Goal: Download file/media

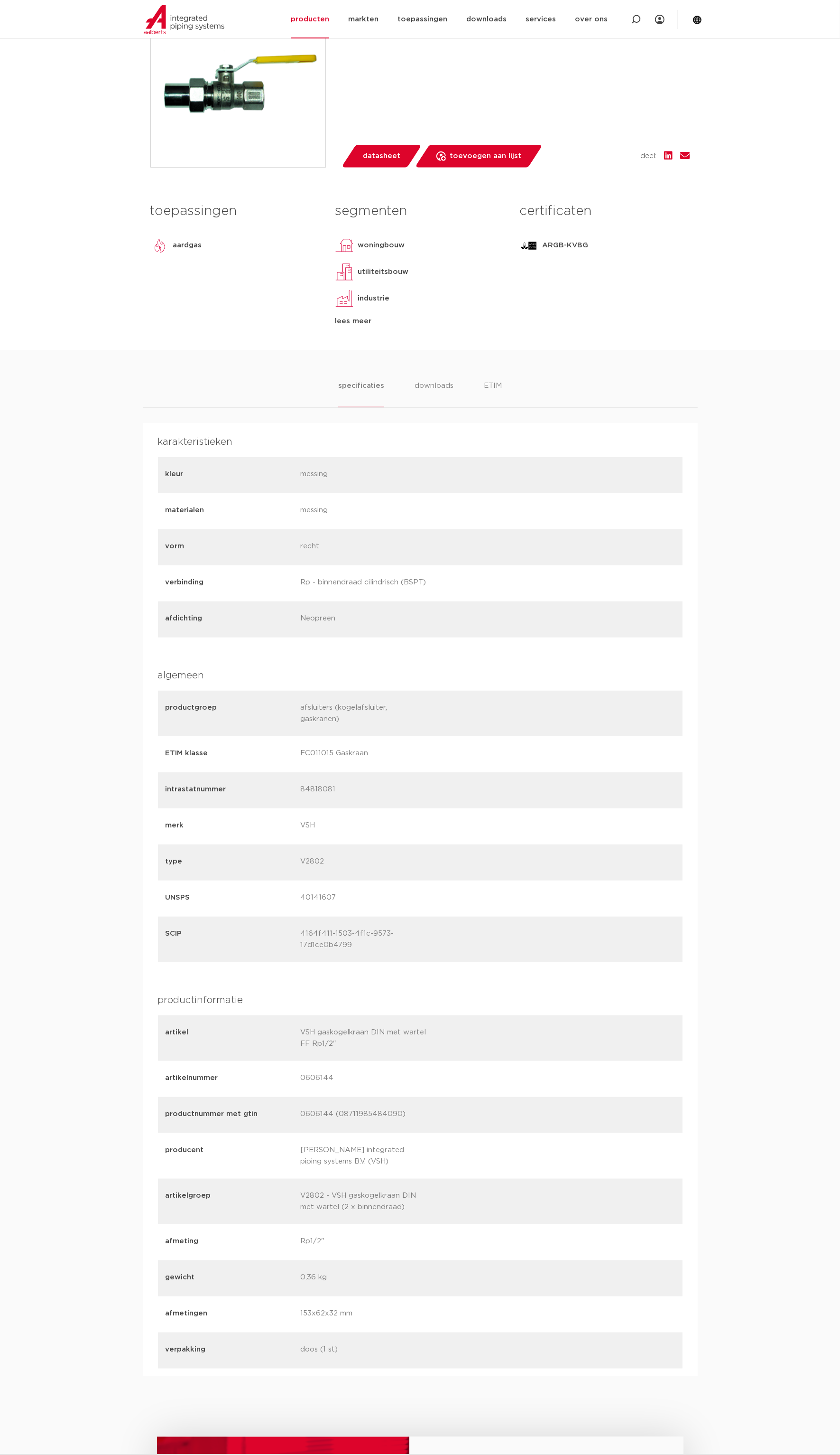
scroll to position [277, 0]
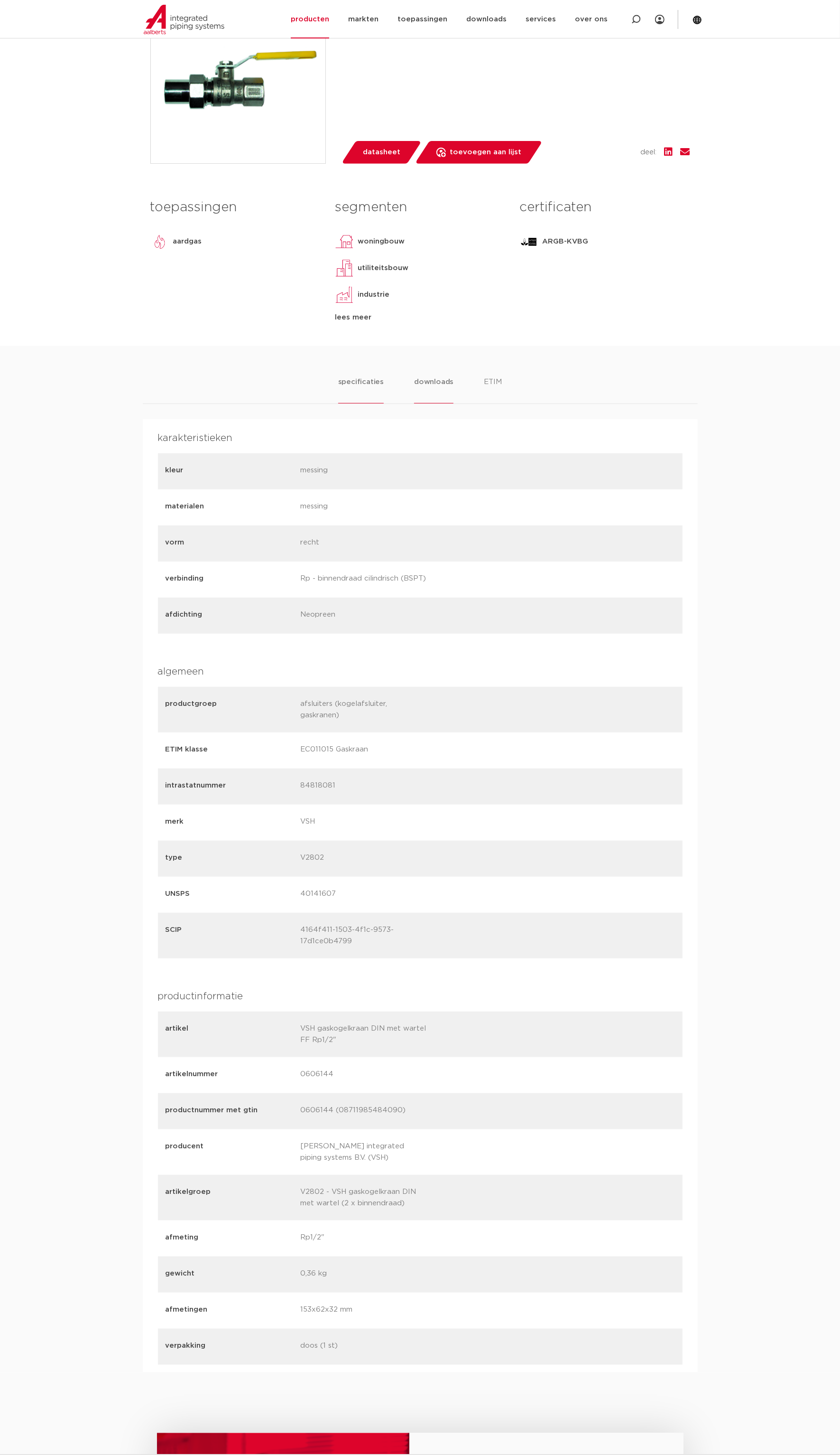
click at [433, 381] on li "downloads" at bounding box center [434, 390] width 40 height 27
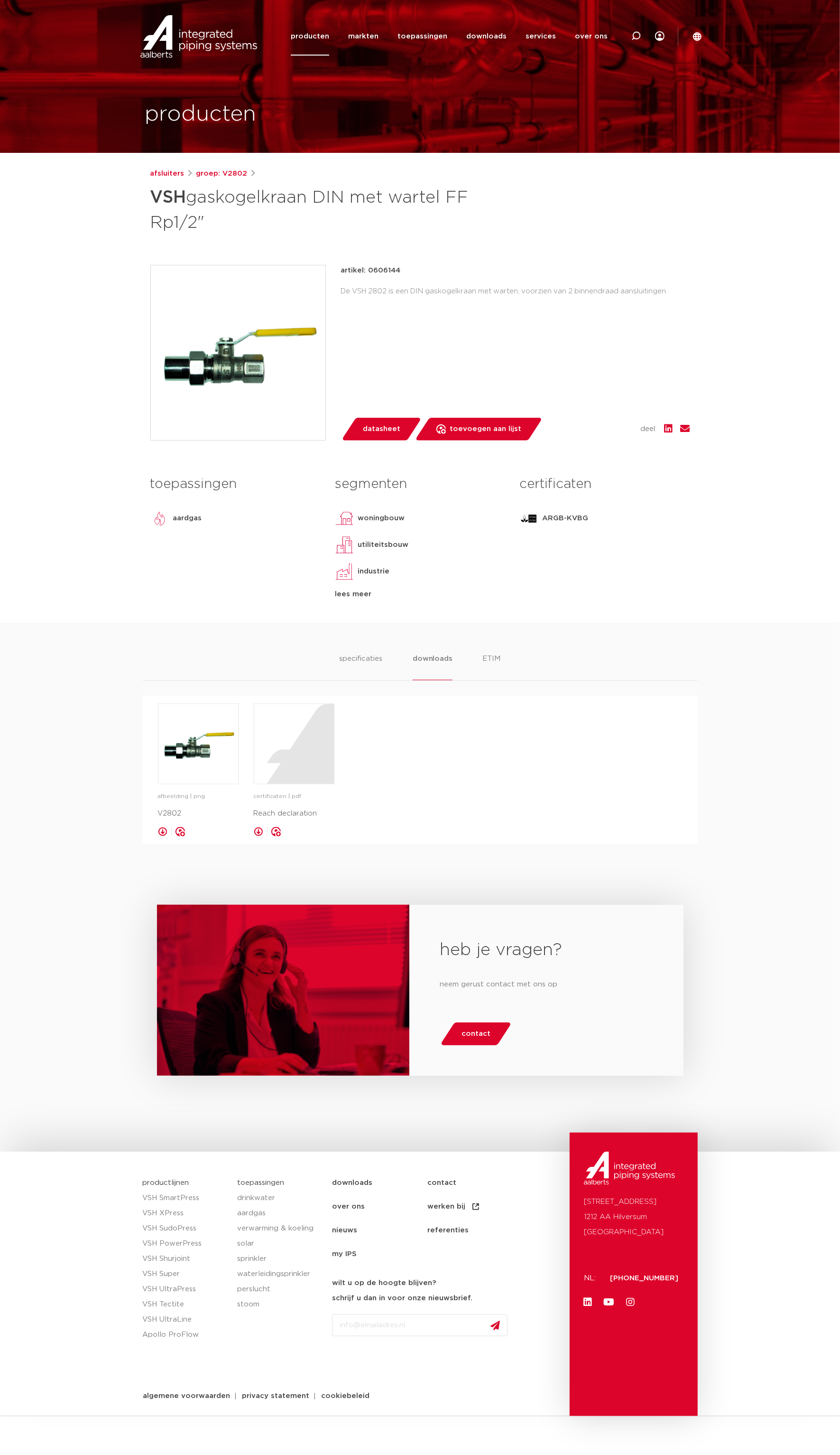
scroll to position [0, 0]
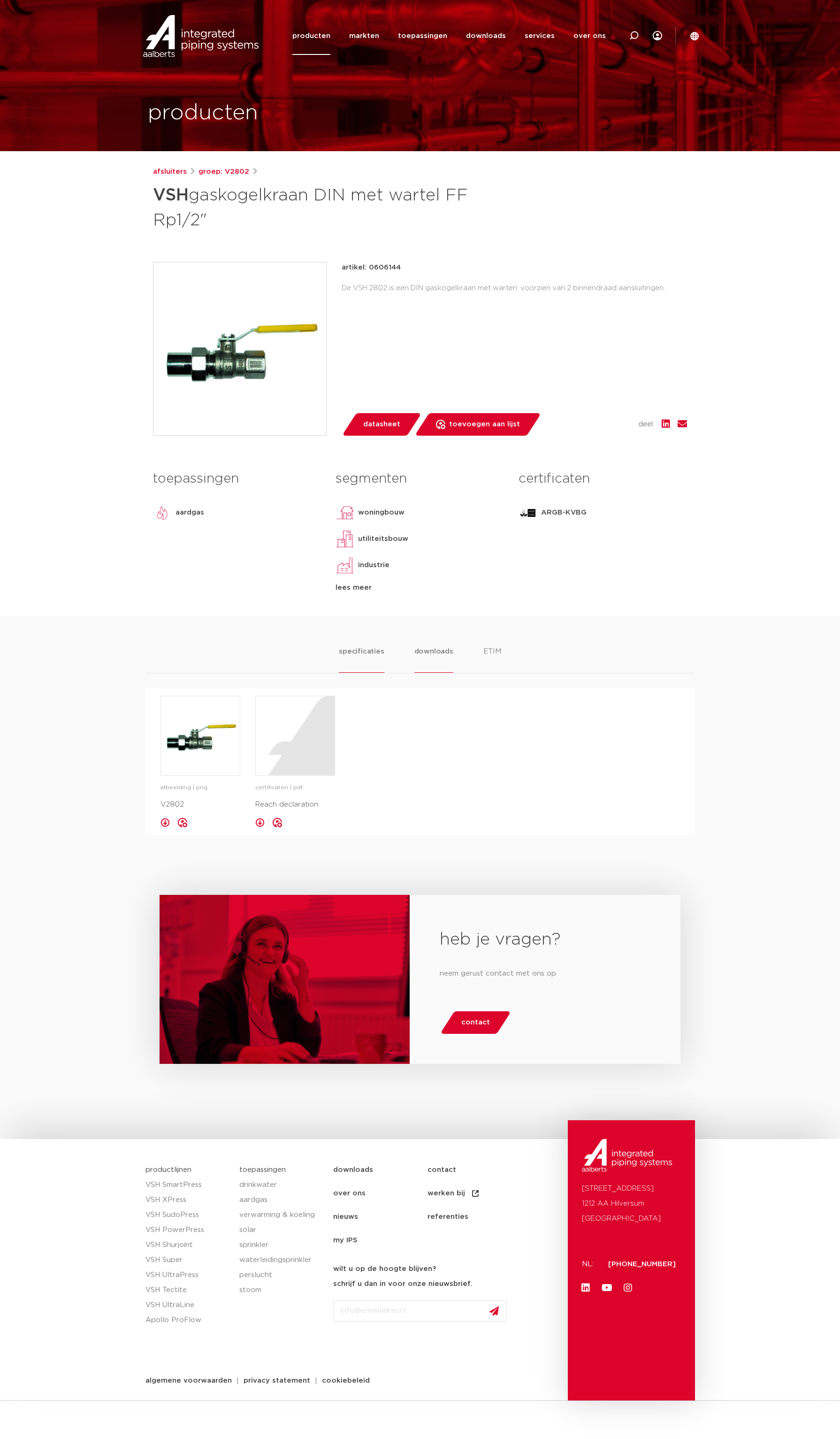
click at [356, 658] on li "specificaties" at bounding box center [361, 659] width 45 height 27
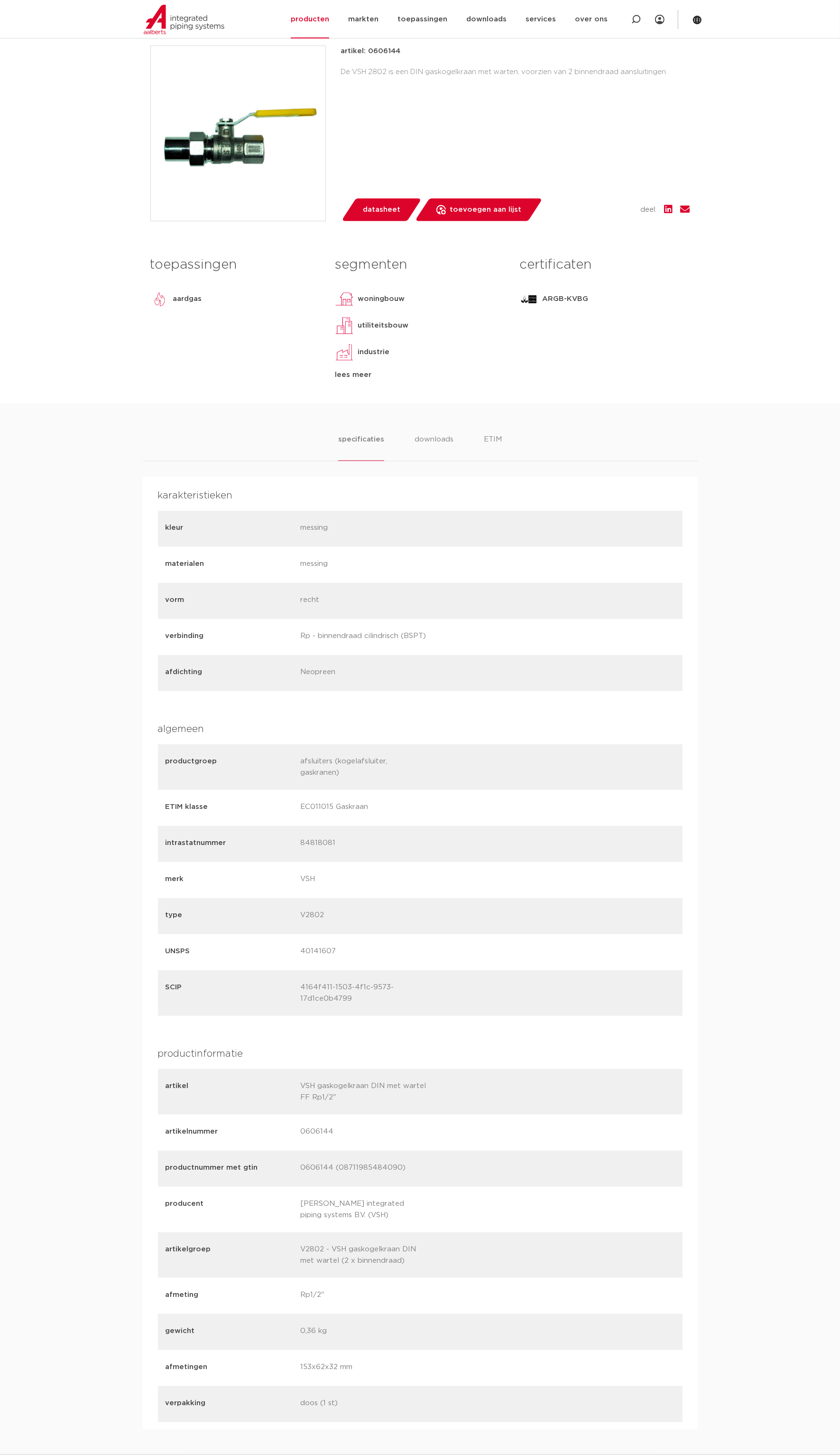
scroll to position [277, 0]
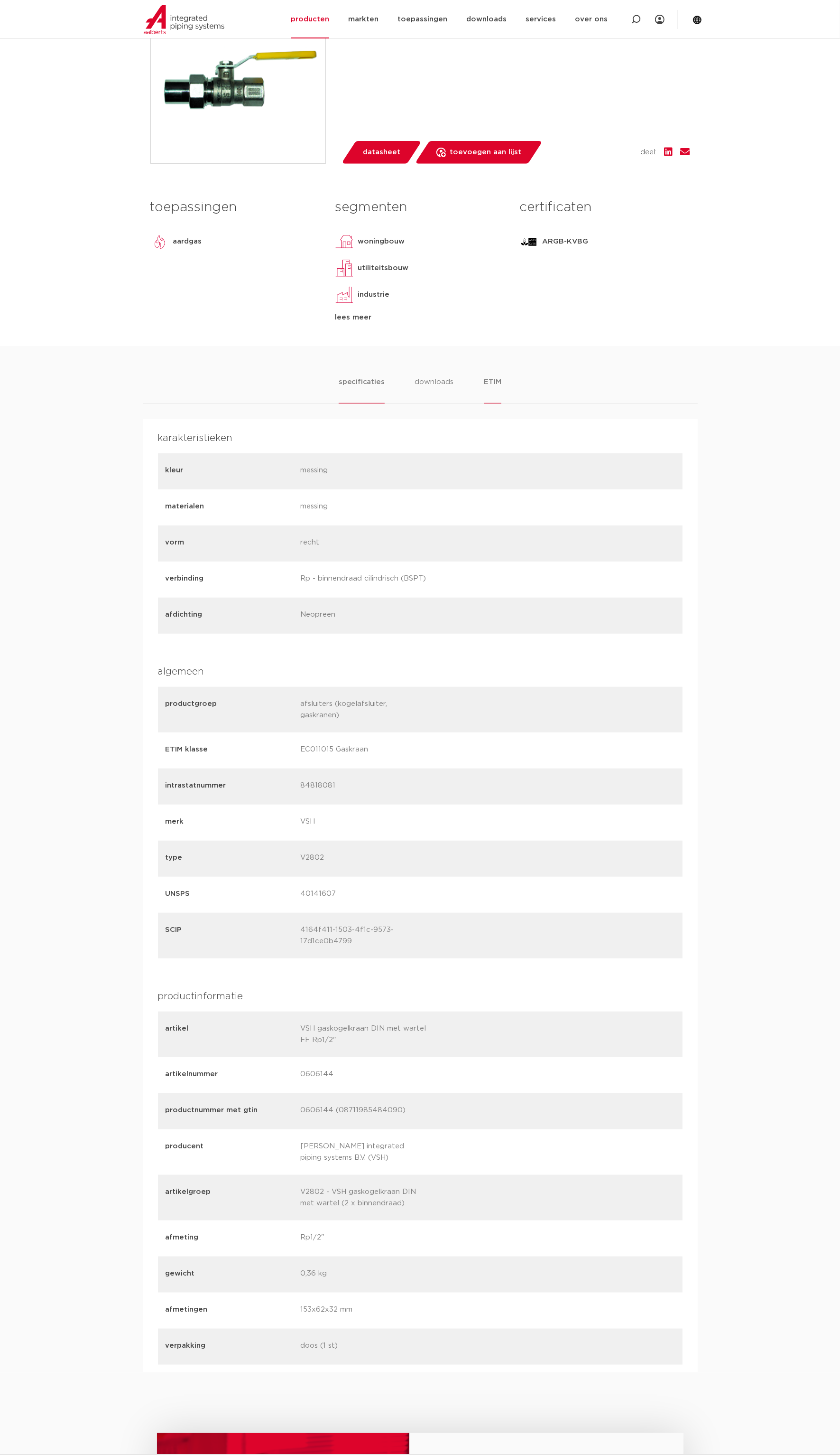
click at [498, 382] on li "ETIM" at bounding box center [493, 390] width 17 height 27
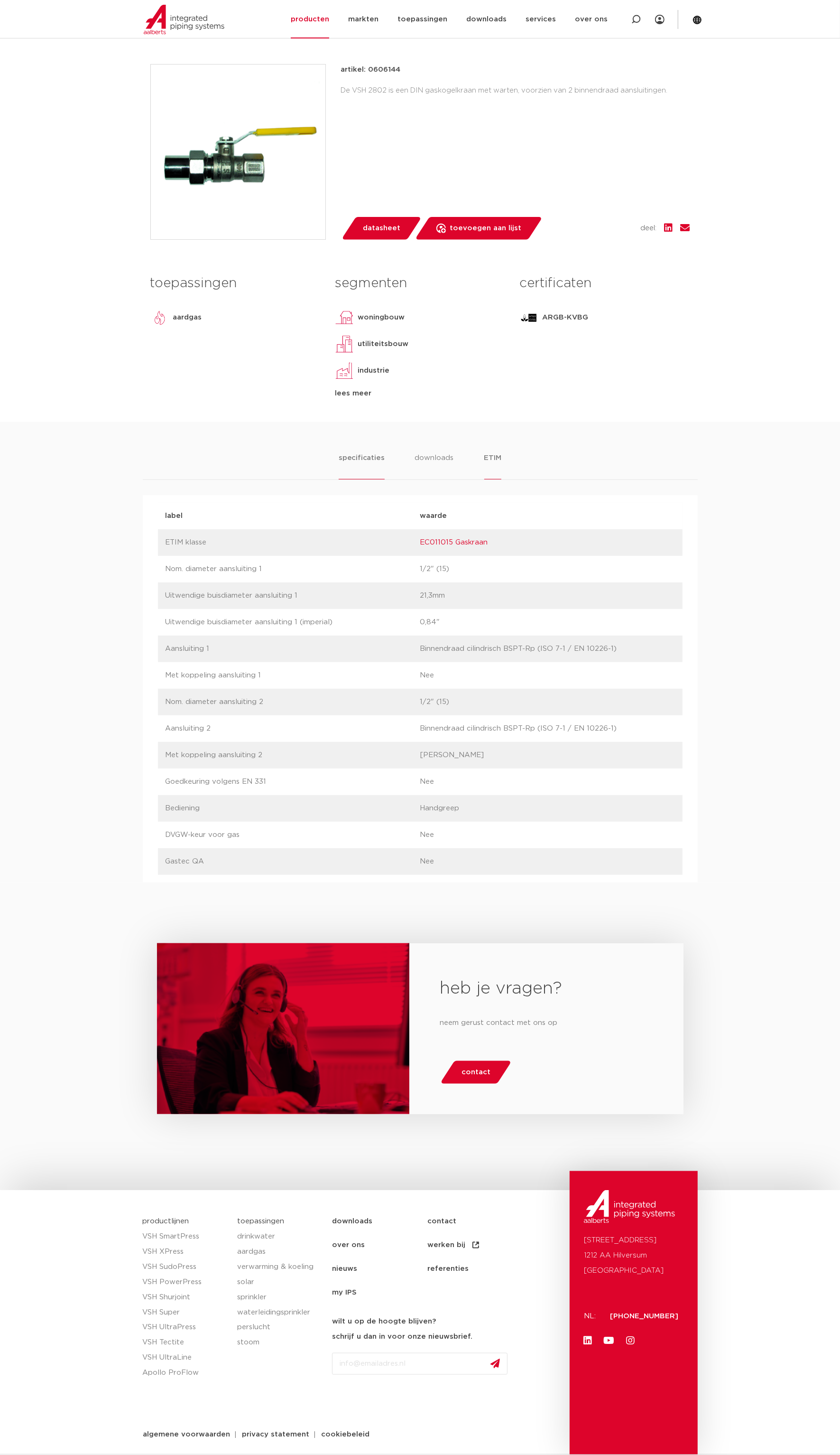
click at [365, 459] on li "specificaties" at bounding box center [361, 466] width 46 height 27
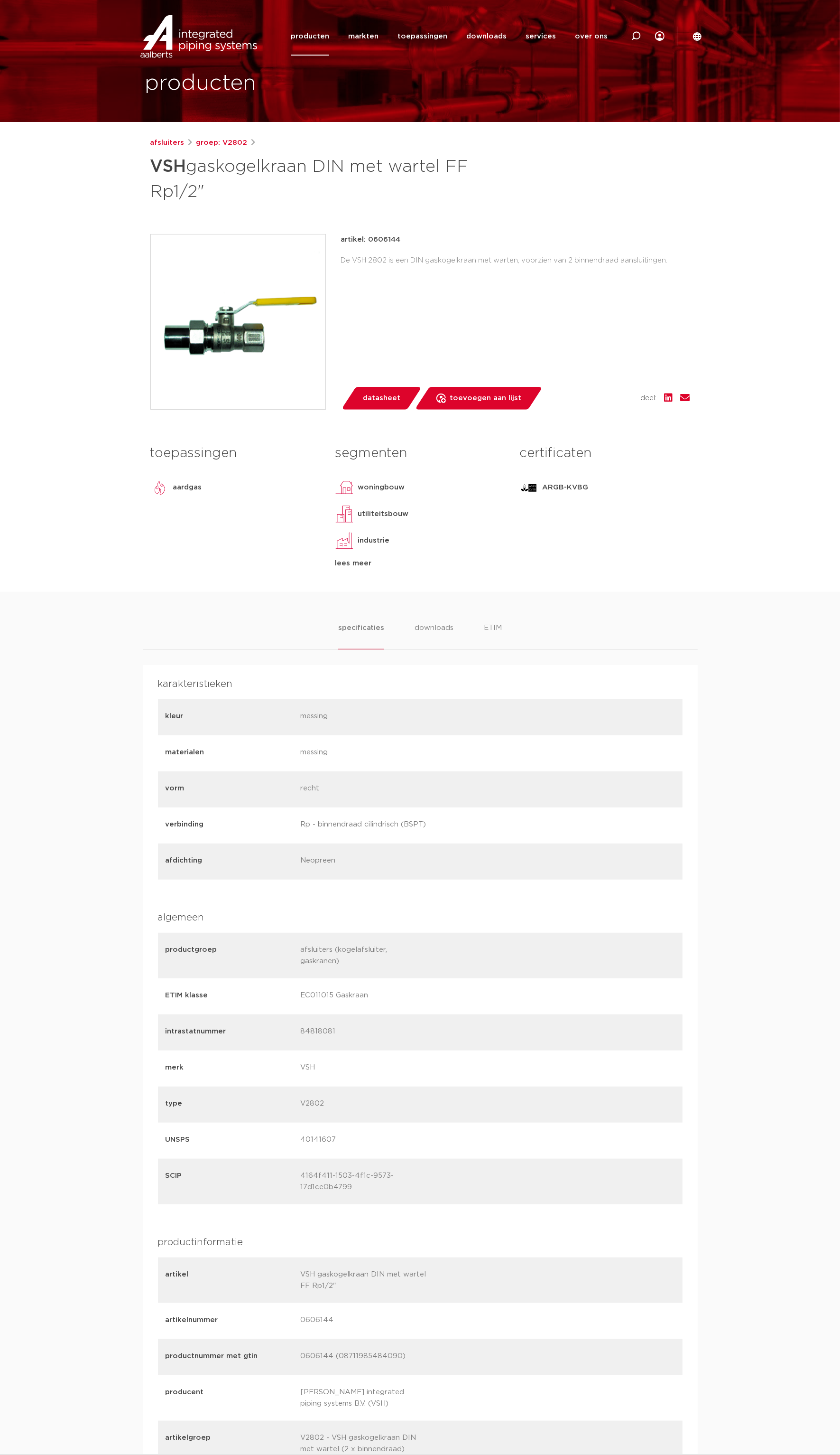
scroll to position [0, 0]
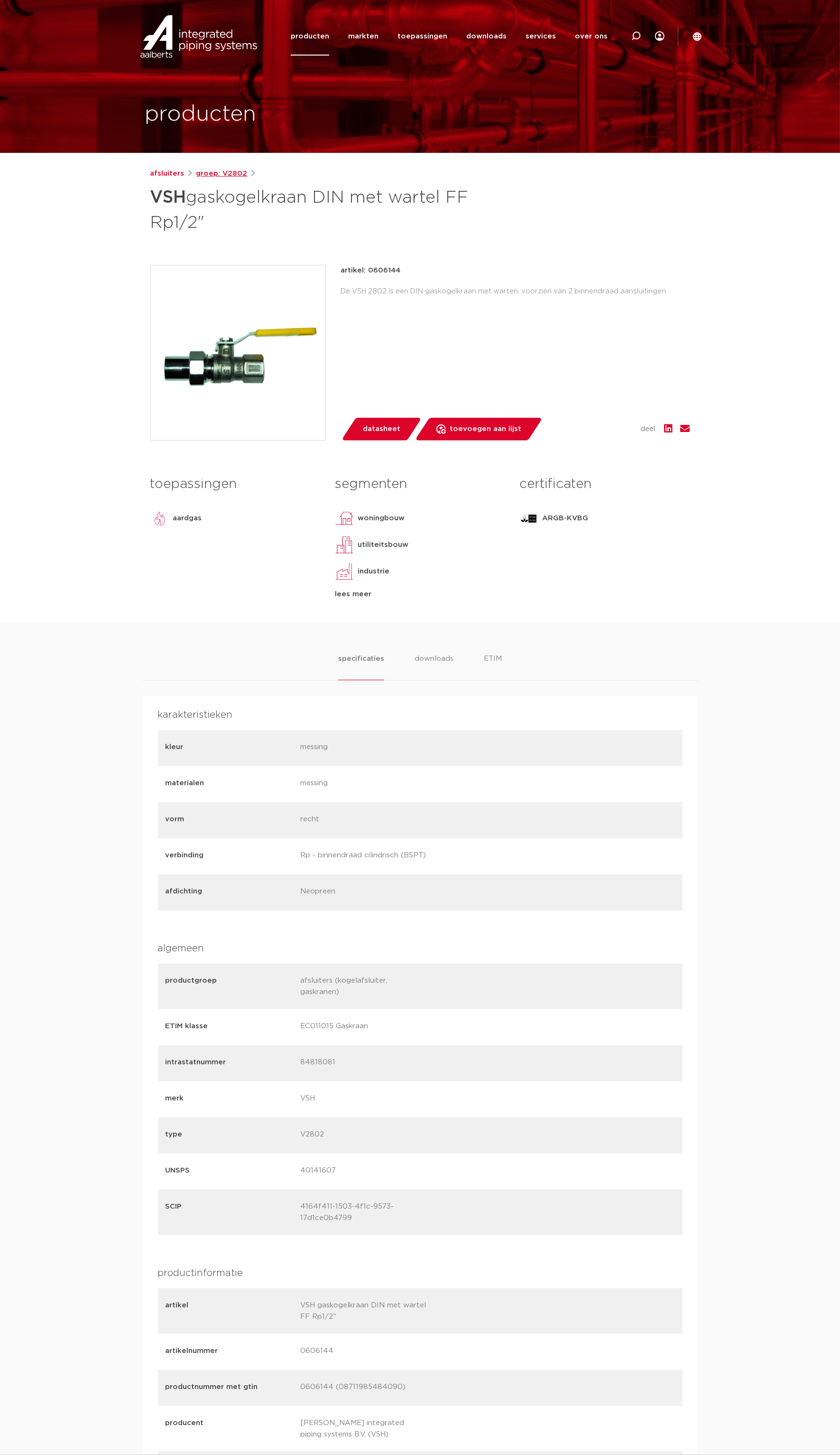
click at [225, 173] on link "groep: V2802" at bounding box center [222, 174] width 51 height 11
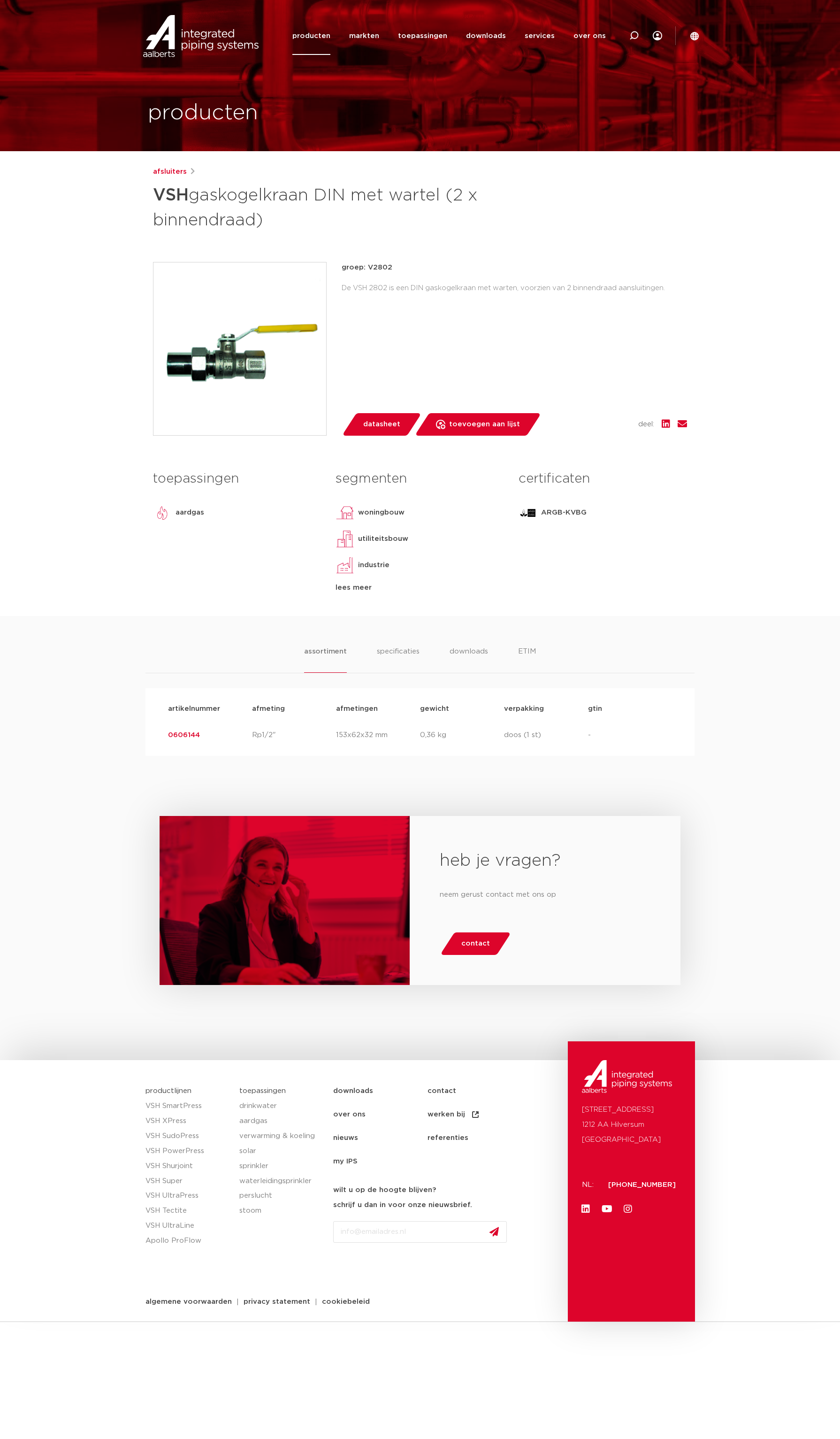
click at [182, 735] on link "0606144" at bounding box center [184, 735] width 32 height 7
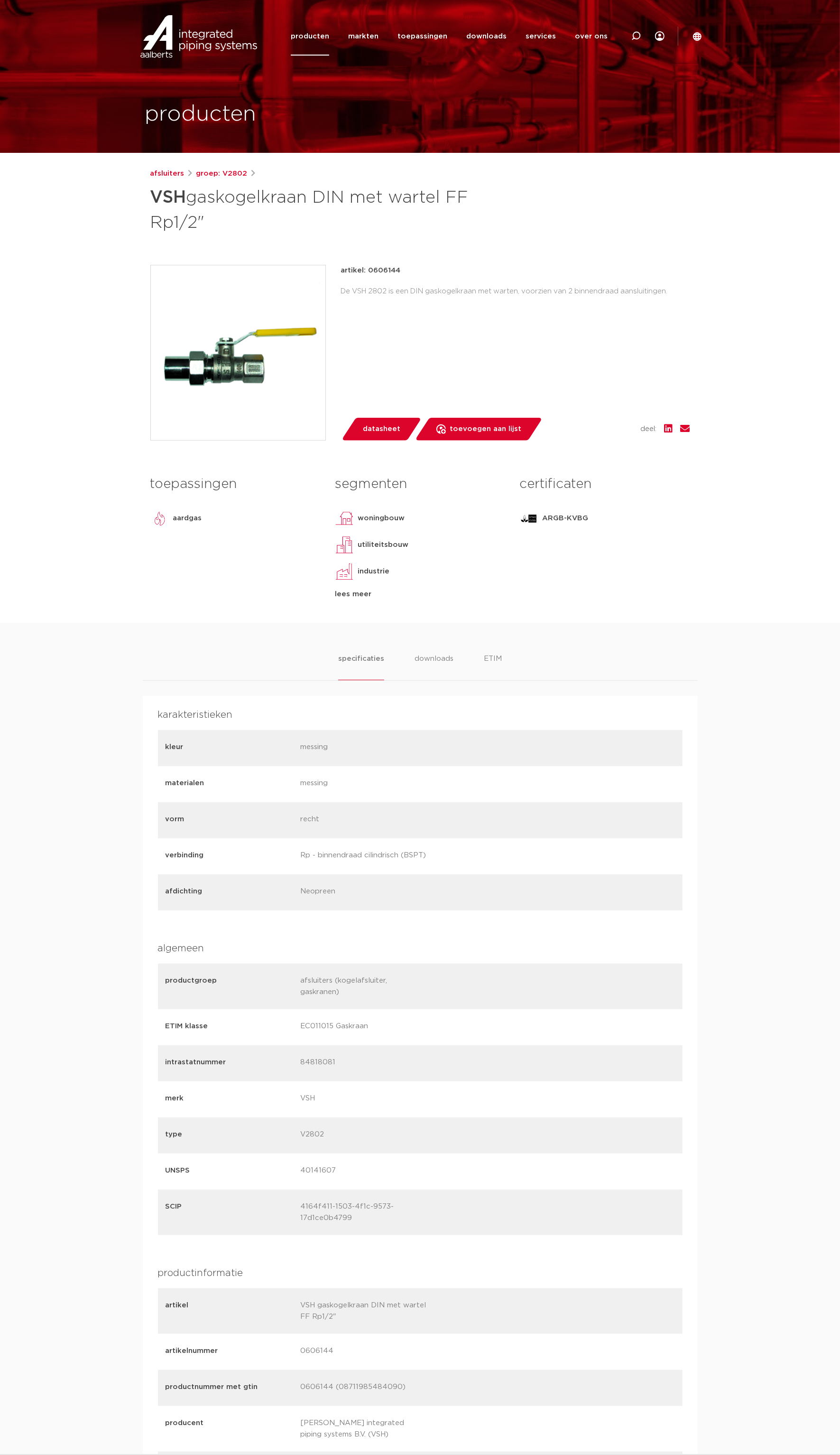
drag, startPoint x: 805, startPoint y: 0, endPoint x: 677, endPoint y: 288, distance: 315.2
click at [677, 288] on div "De VSH 2802 is een DIN gaskogelkraan met warten, voorzien van 2 binnendraad aan…" at bounding box center [515, 291] width 349 height 15
click at [500, 37] on link "downloads" at bounding box center [486, 36] width 40 height 38
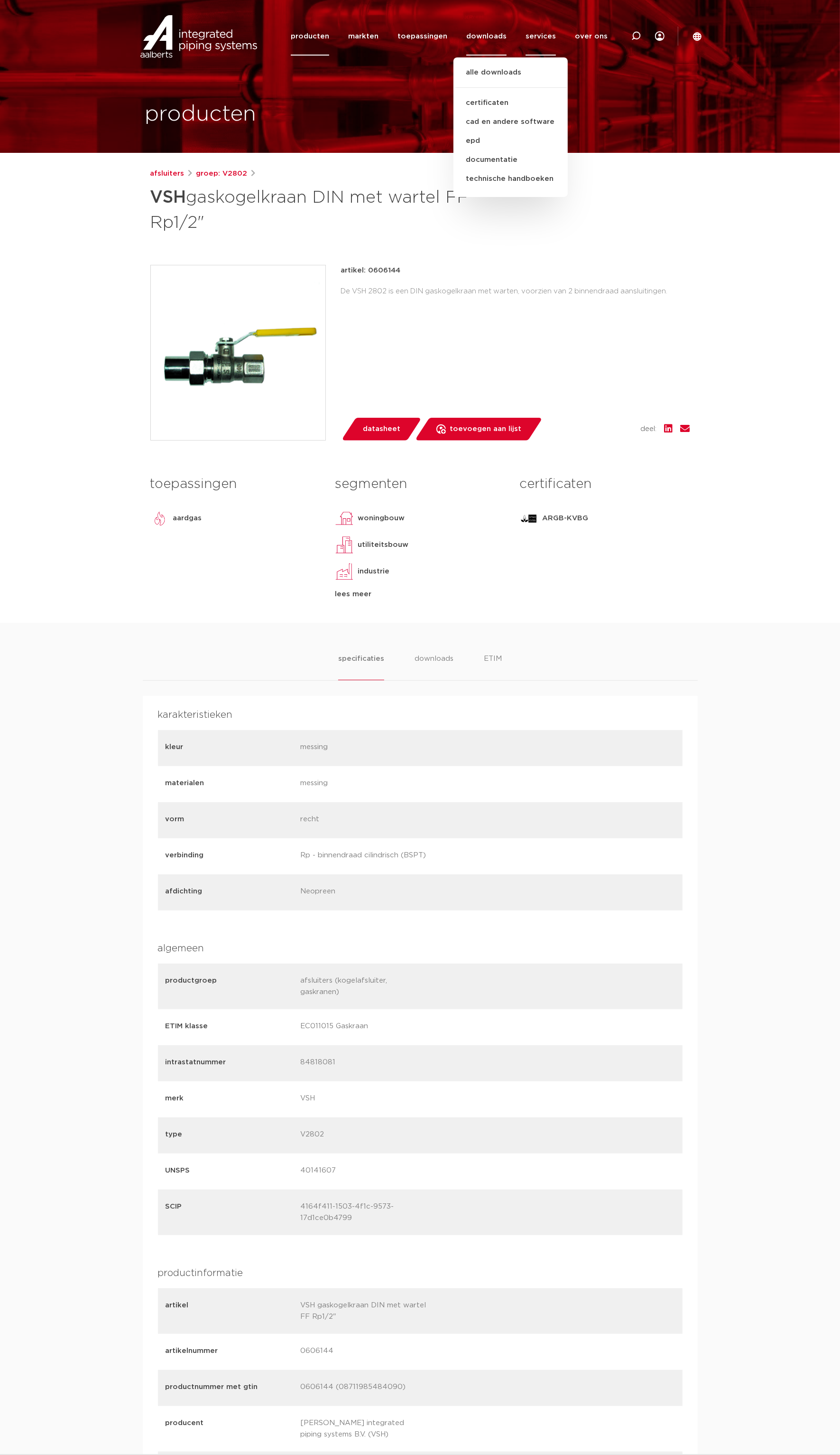
click at [551, 31] on link "services" at bounding box center [541, 36] width 30 height 38
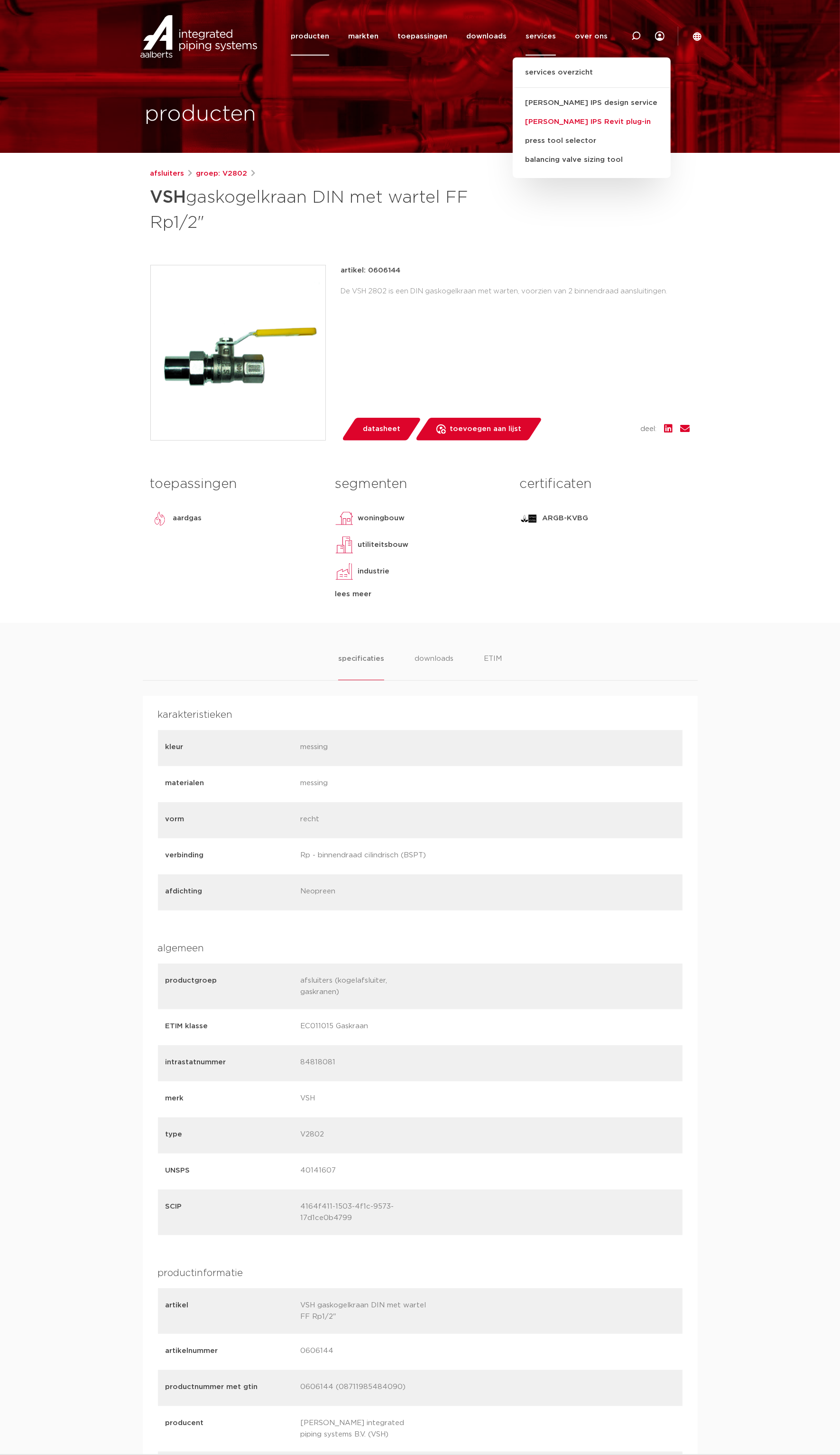
click at [584, 121] on link "[PERSON_NAME] IPS Revit plug-in" at bounding box center [592, 122] width 158 height 19
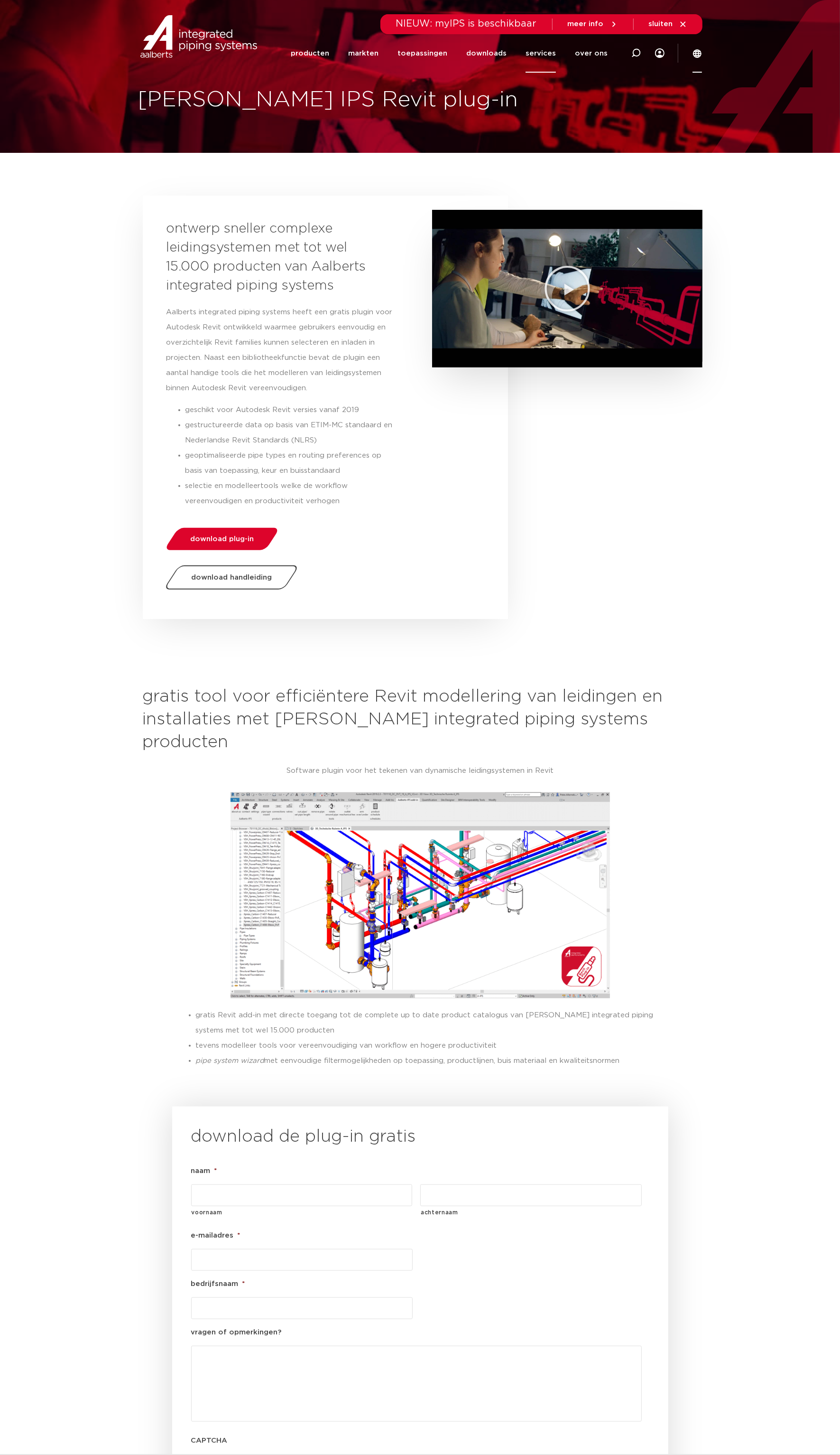
click at [699, 55] on icon at bounding box center [697, 53] width 8 height 8
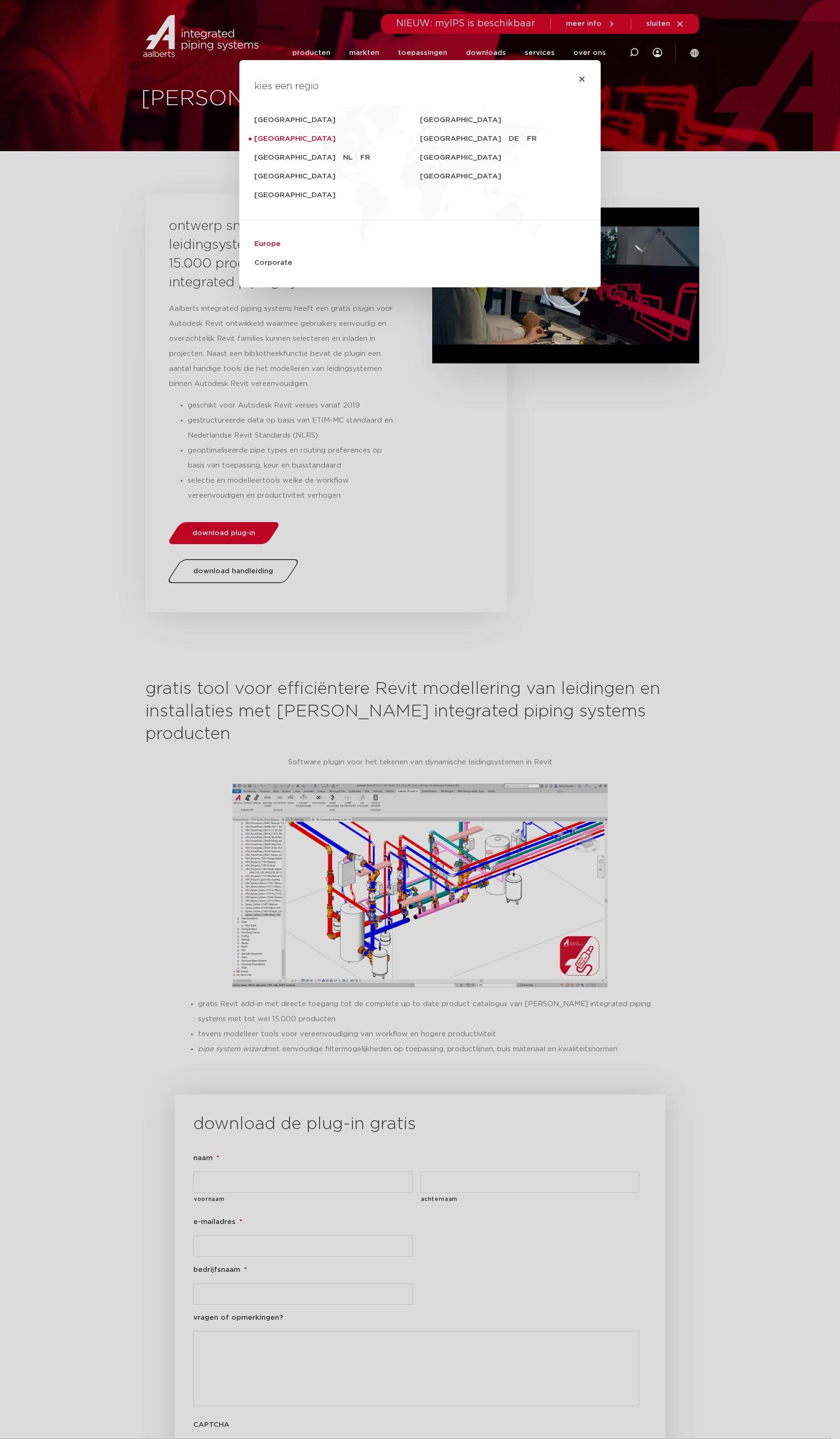
click at [266, 242] on link "Europe" at bounding box center [420, 244] width 331 height 19
